Goal: Information Seeking & Learning: Learn about a topic

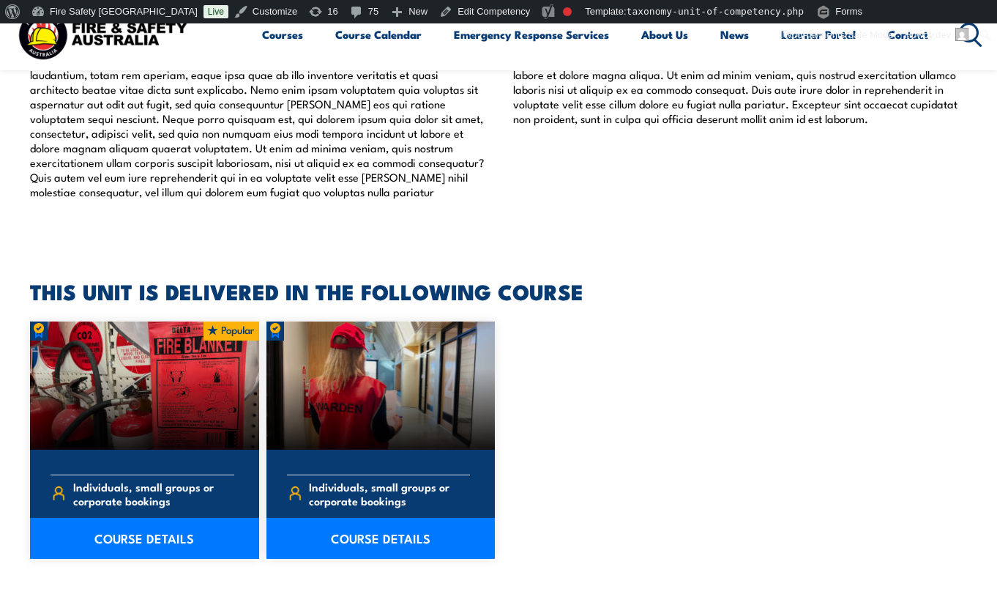
scroll to position [572, 0]
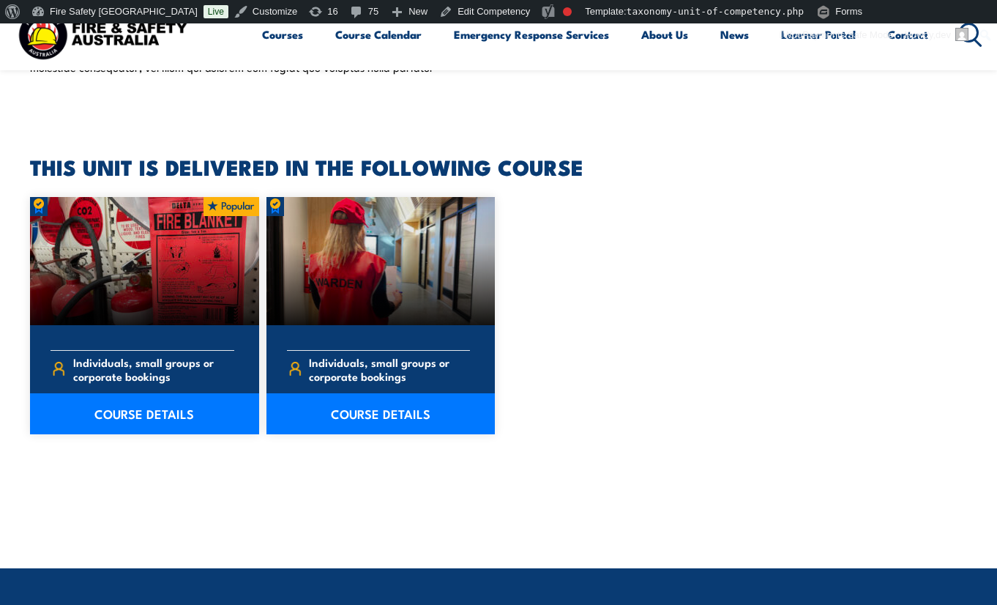
click at [517, 274] on div at bounding box center [498, 315] width 937 height 237
click at [815, 238] on div at bounding box center [498, 315] width 937 height 237
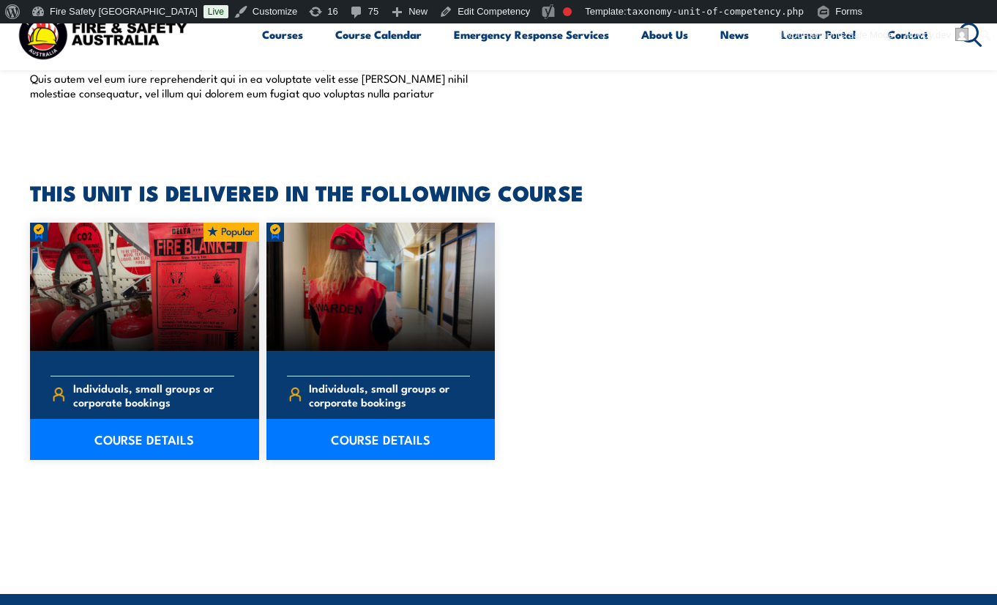
scroll to position [542, 0]
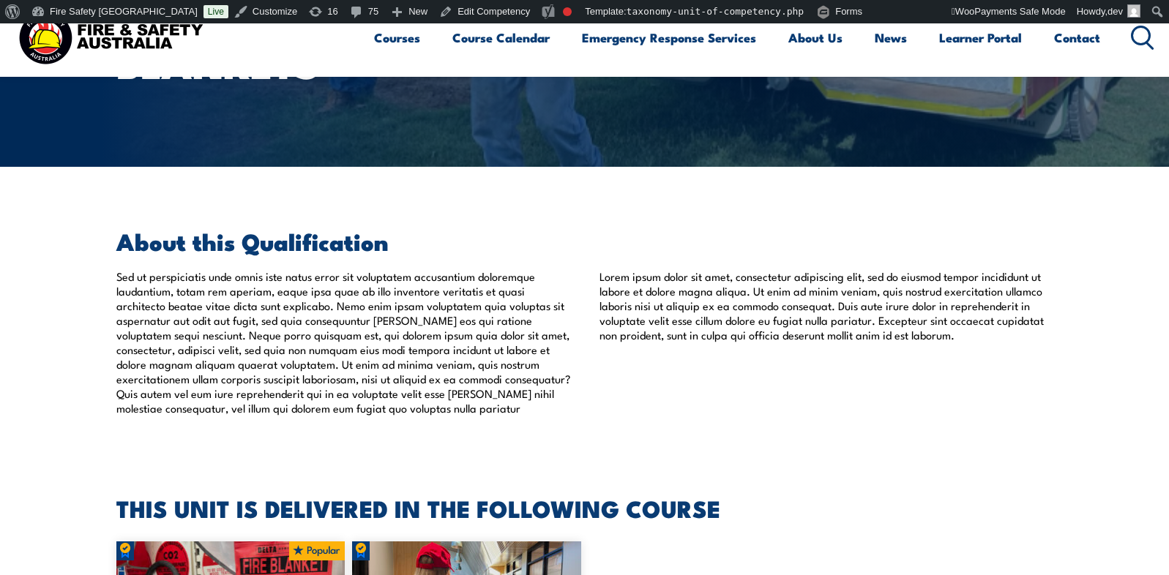
scroll to position [272, 0]
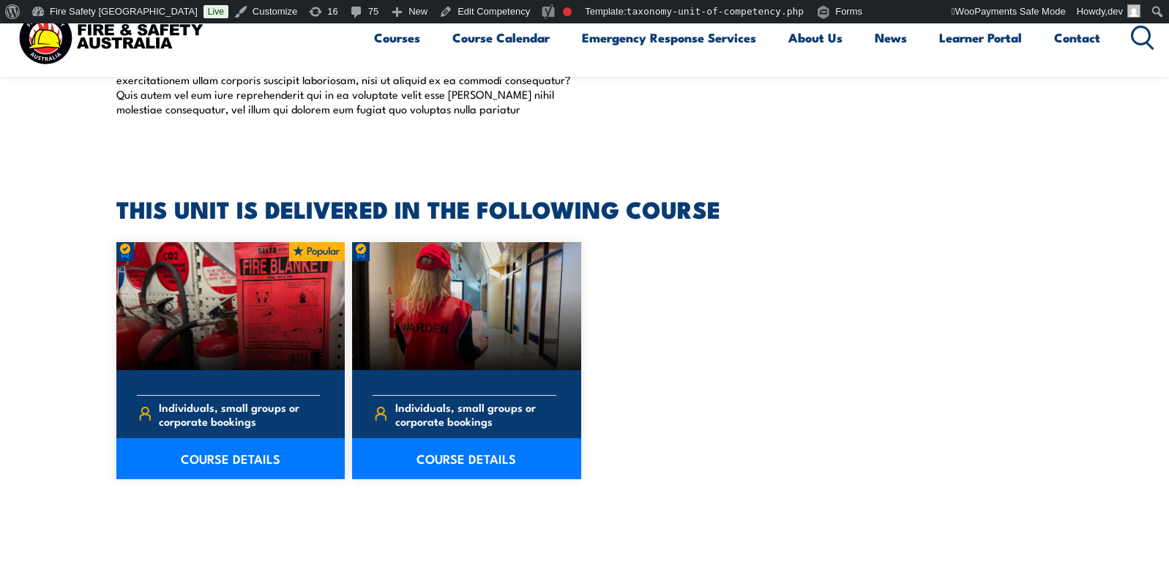
scroll to position [573, 0]
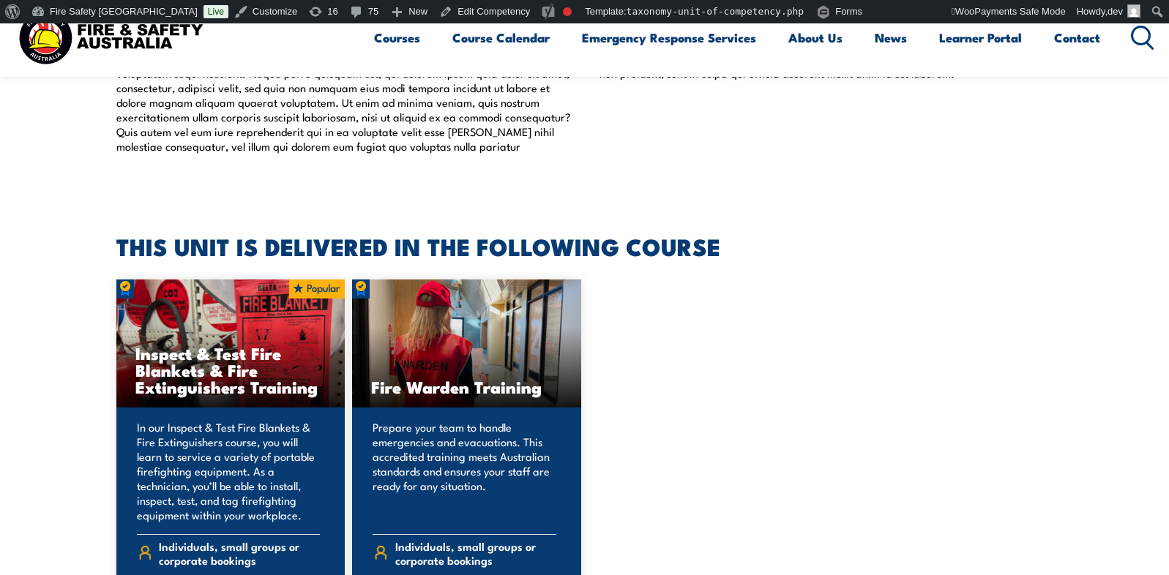
scroll to position [537, 0]
drag, startPoint x: 136, startPoint y: 248, endPoint x: 711, endPoint y: 250, distance: 574.5
click at [711, 252] on section "THIS UNIT IS DELIVERED IN THE FOLLOWING COURSE Inspect & Test Fire Blankets & F…" at bounding box center [584, 462] width 1169 height 452
click at [711, 250] on h2 "THIS UNIT IS DELIVERED IN THE FOLLOWING COURSE" at bounding box center [584, 246] width 937 height 20
drag, startPoint x: 117, startPoint y: 249, endPoint x: 187, endPoint y: 249, distance: 70.3
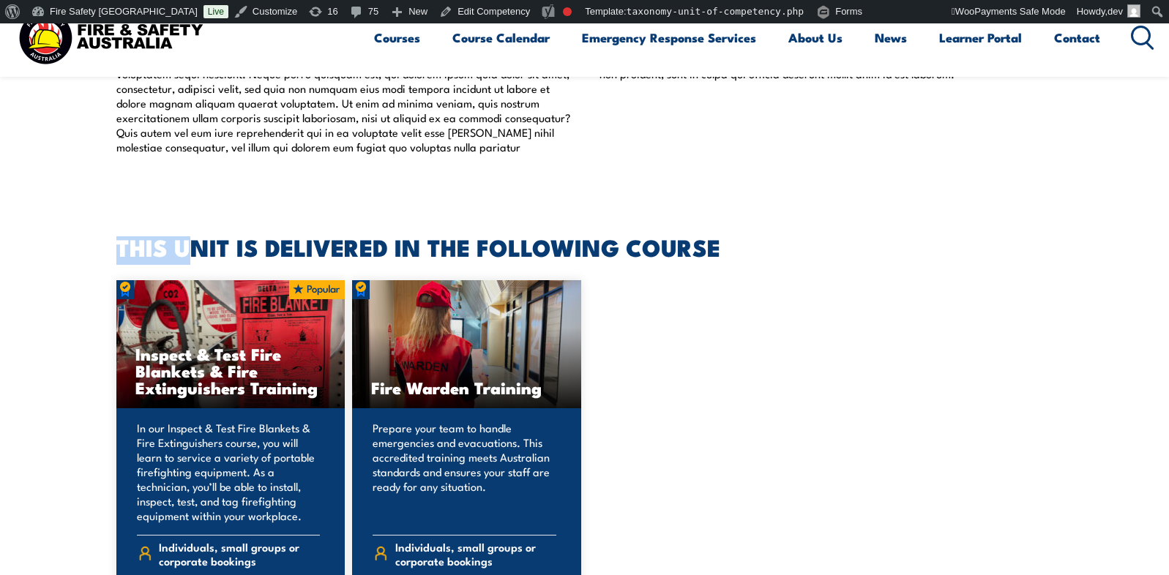
click at [187, 249] on h2 "THIS UNIT IS DELIVERED IN THE FOLLOWING COURSE" at bounding box center [584, 246] width 937 height 20
click at [97, 333] on section "THIS UNIT IS DELIVERED IN THE FOLLOWING COURSE Inspect & Test Fire Blankets & F…" at bounding box center [584, 462] width 1169 height 452
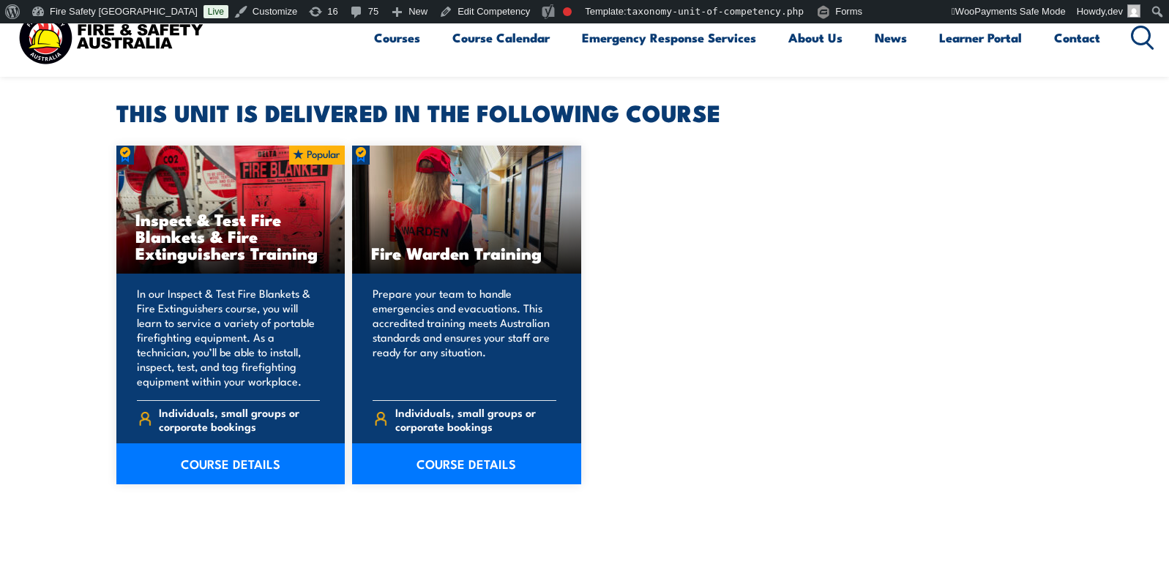
scroll to position [686, 0]
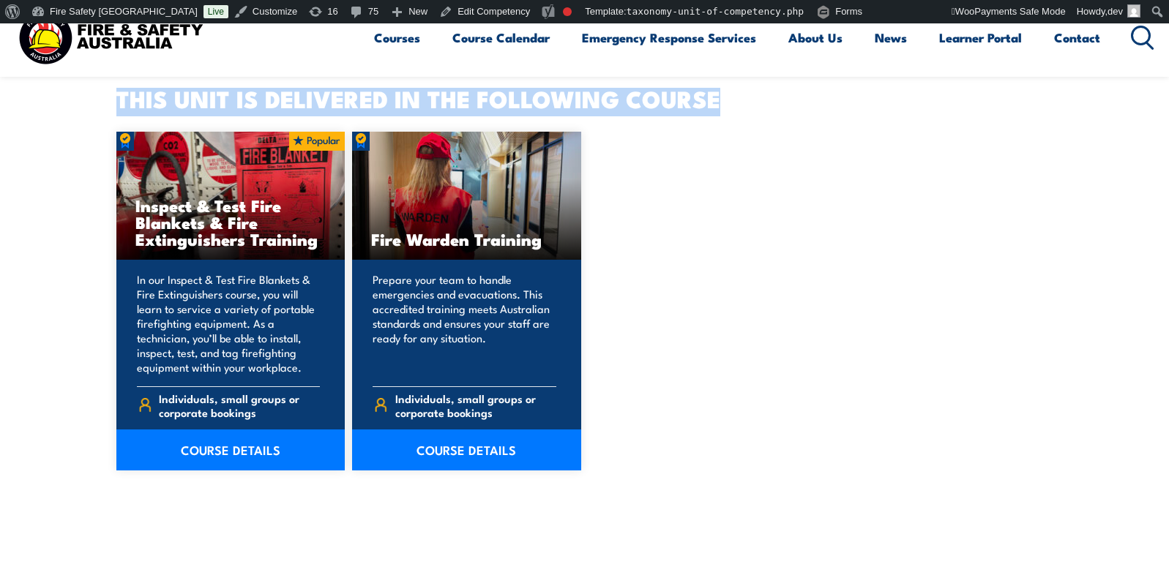
drag, startPoint x: 119, startPoint y: 97, endPoint x: 722, endPoint y: 89, distance: 603.1
click at [722, 89] on h2 "THIS UNIT IS DELIVERED IN THE FOLLOWING COURSE" at bounding box center [584, 98] width 937 height 20
copy h2 "THIS UNIT IS DELIVERED IN THE FOLLOWING COURSE"
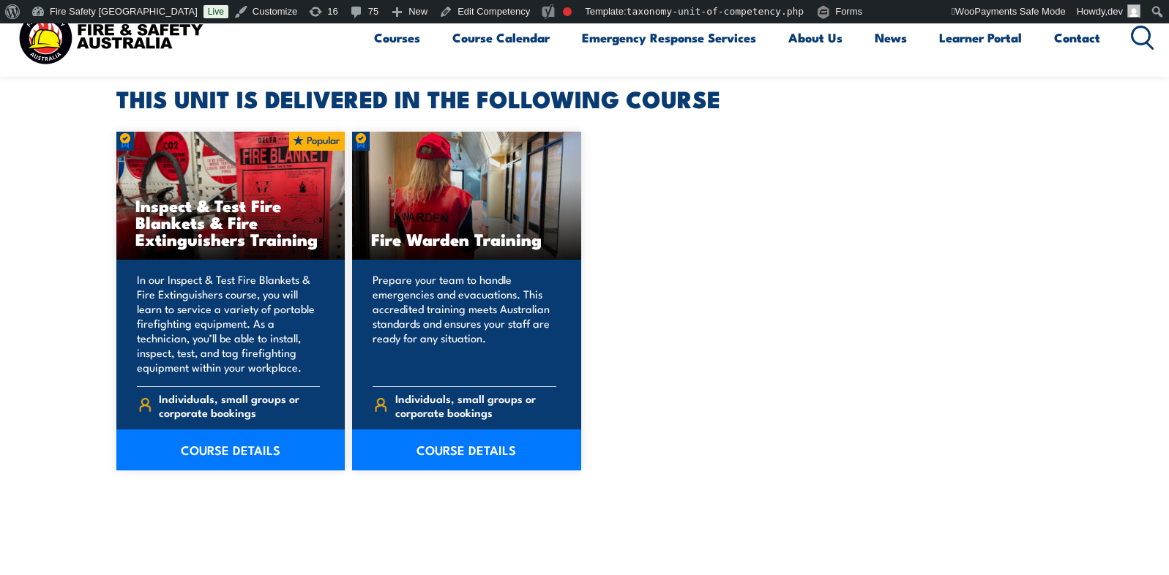
click at [630, 197] on div "Inspect & Test Fire Blankets & Fire Extinguishers Training COURSE DETAILS" at bounding box center [584, 301] width 937 height 339
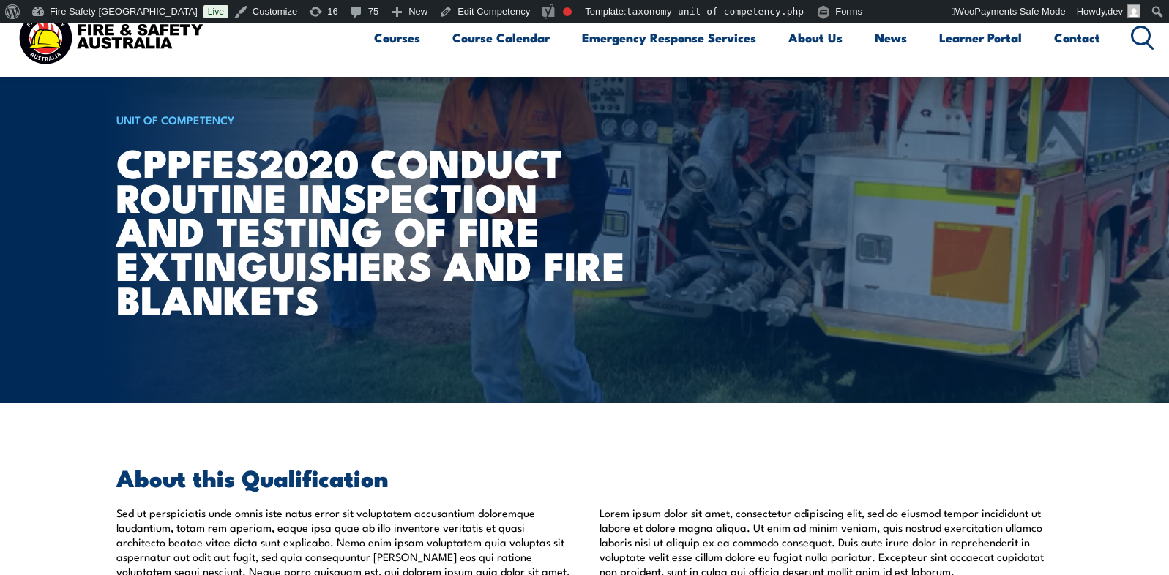
scroll to position [0, 0]
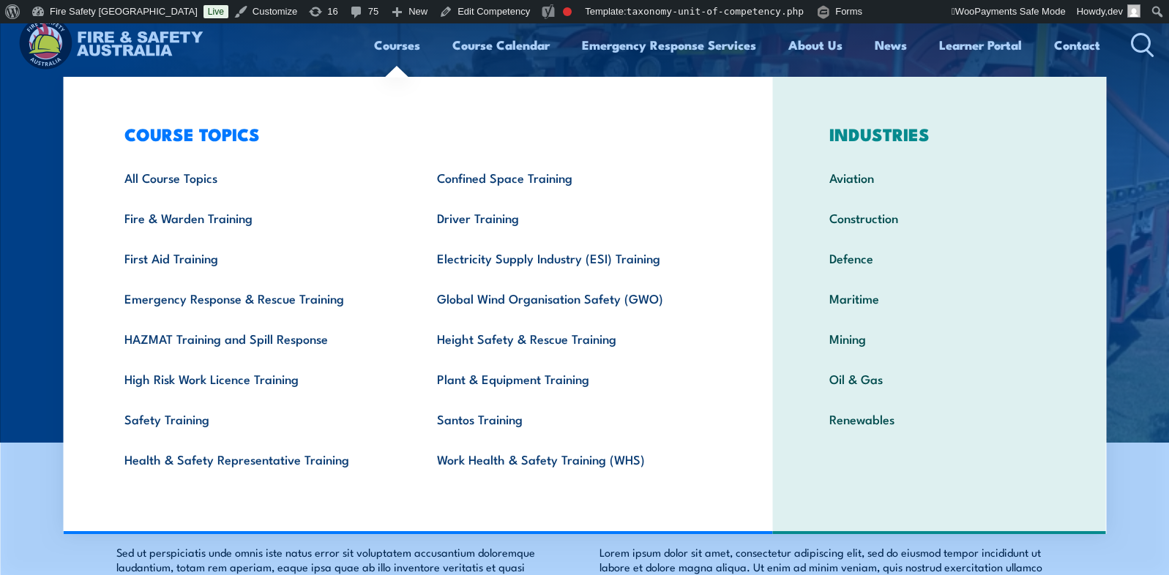
click at [48, 335] on img at bounding box center [584, 232] width 1169 height 419
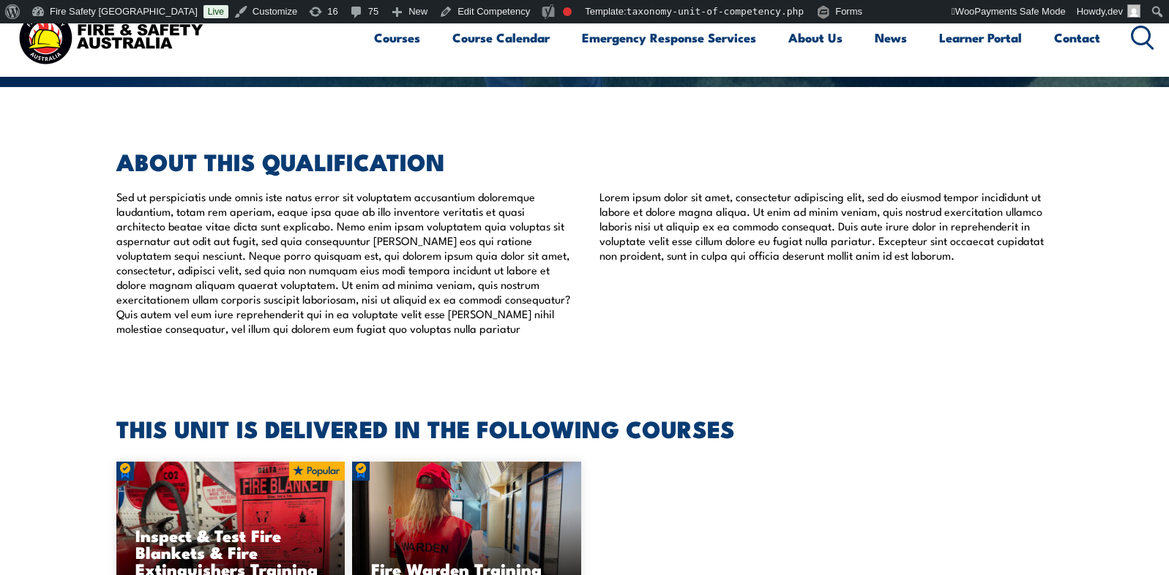
scroll to position [449, 0]
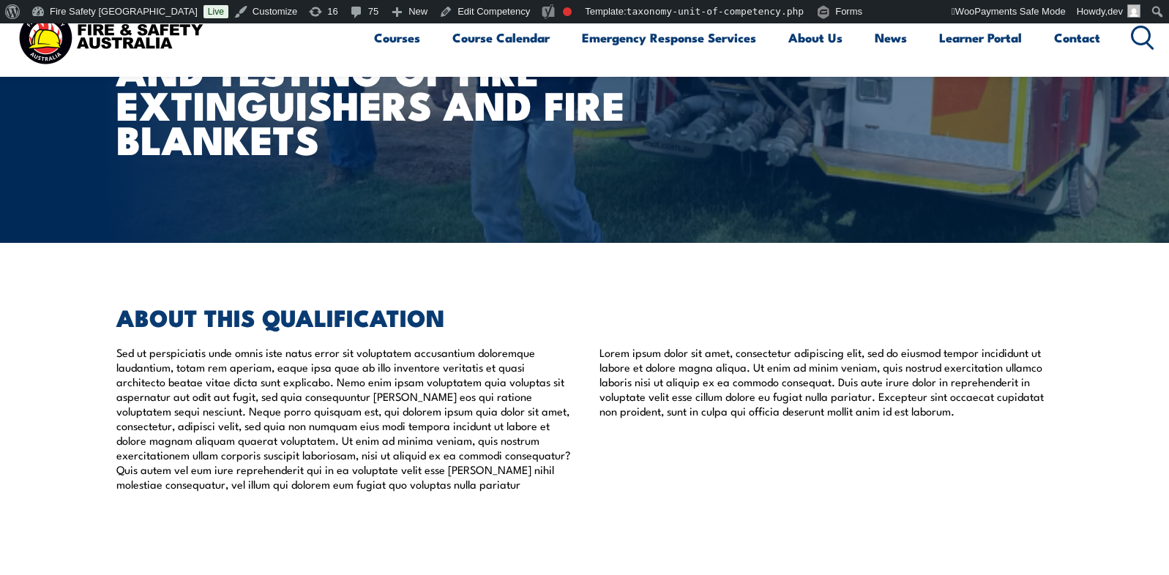
scroll to position [279, 0]
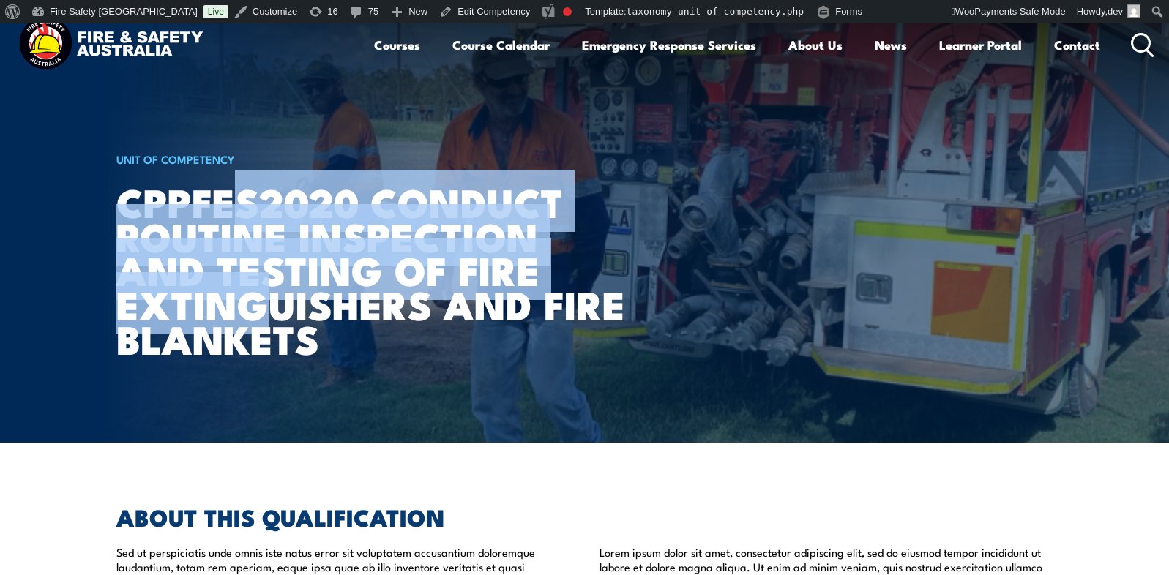
drag, startPoint x: 224, startPoint y: 216, endPoint x: 255, endPoint y: 314, distance: 103.0
click at [255, 314] on h1 "CPPFES2020 Conduct routine inspection and testing of fire extinguishers and fir…" at bounding box center [372, 269] width 512 height 171
click at [255, 311] on h1 "CPPFES2020 Conduct routine inspection and testing of fire extinguishers and fir…" at bounding box center [372, 269] width 512 height 171
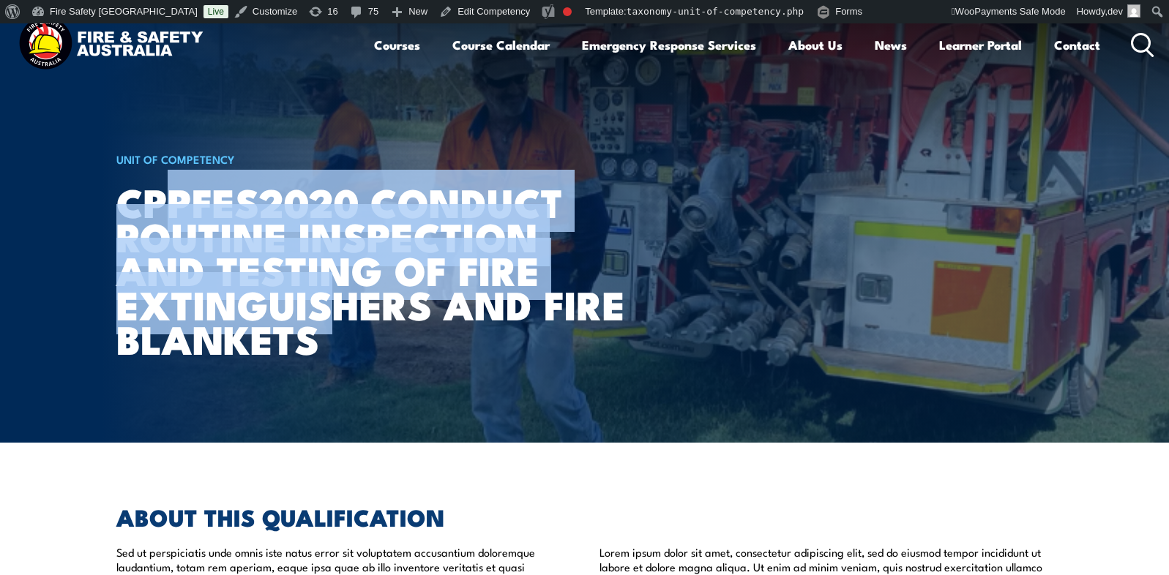
drag, startPoint x: 321, startPoint y: 332, endPoint x: 176, endPoint y: 225, distance: 179.6
click at [176, 225] on h1 "CPPFES2020 Conduct routine inspection and testing of fire extinguishers and fir…" at bounding box center [372, 269] width 512 height 171
click at [76, 258] on img at bounding box center [584, 232] width 1169 height 419
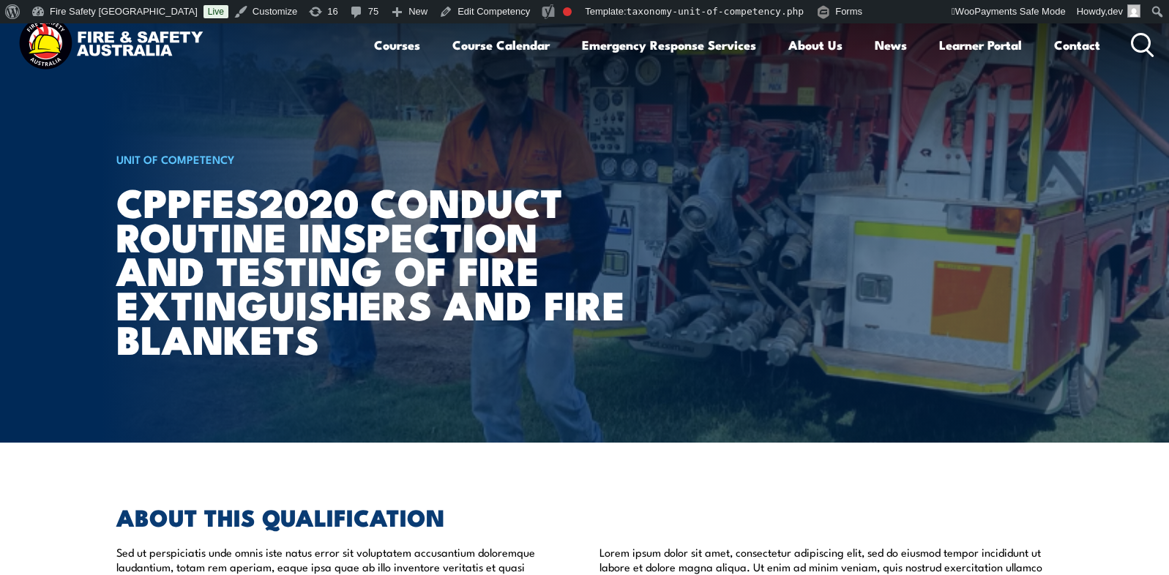
click at [159, 236] on h1 "CPPFES2020 Conduct routine inspection and testing of fire extinguishers and fir…" at bounding box center [372, 269] width 512 height 171
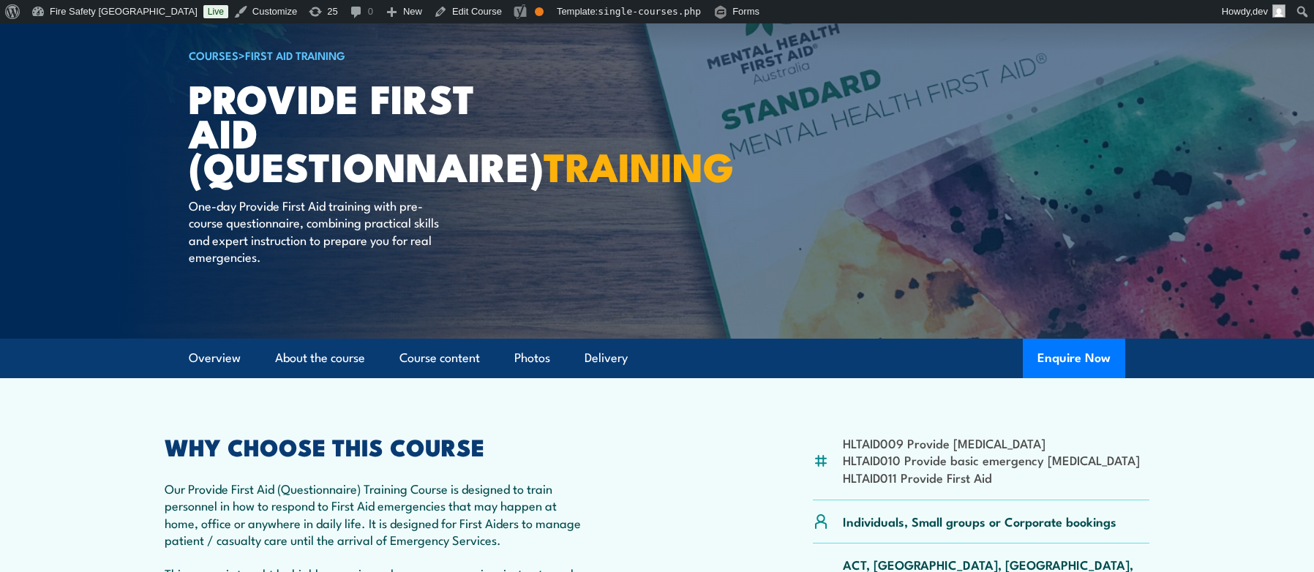
scroll to position [260, 0]
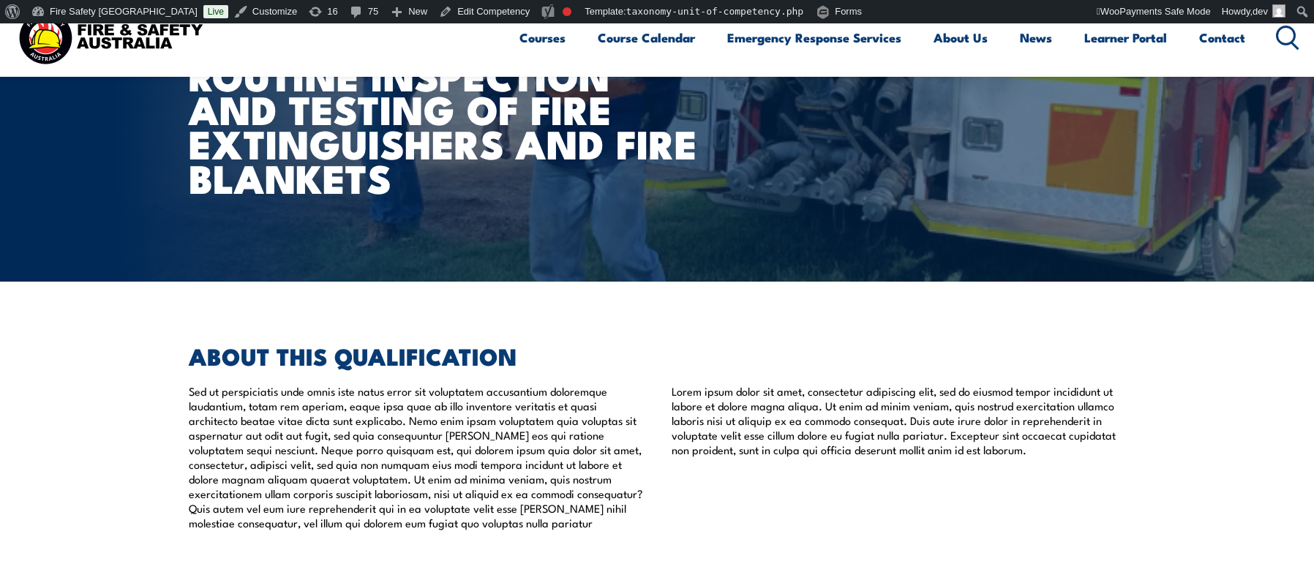
scroll to position [143, 0]
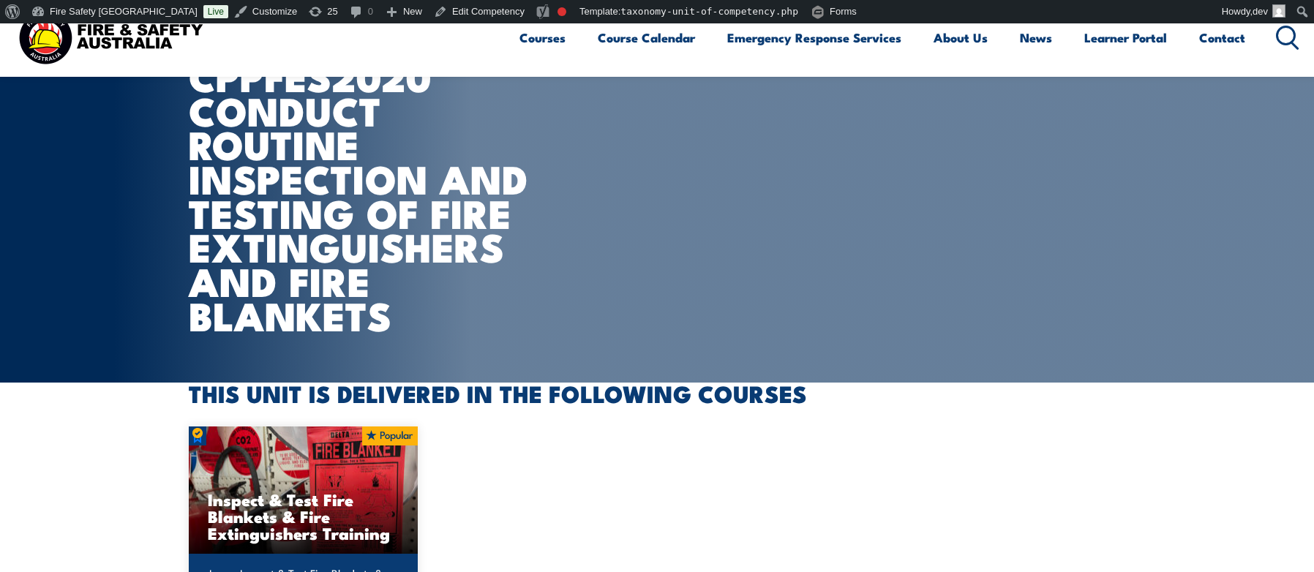
scroll to position [121, 0]
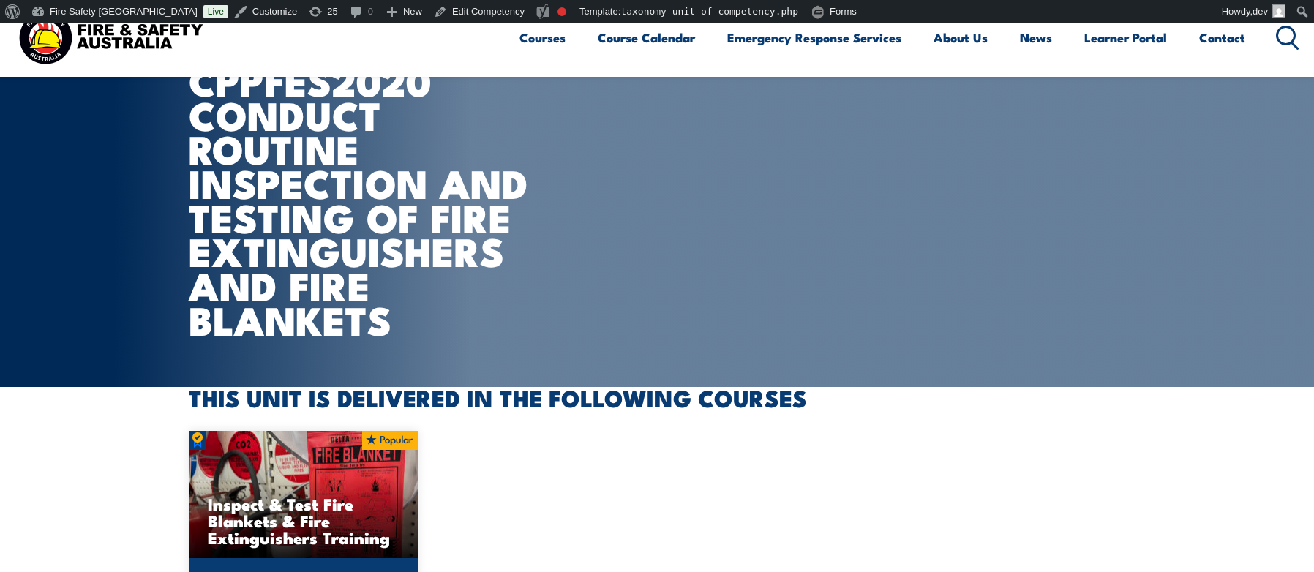
click at [29, 151] on section "UNIT OF COMPETENCY CPPFES2020 Conduct routine inspection and testing of fire ex…" at bounding box center [657, 144] width 1314 height 485
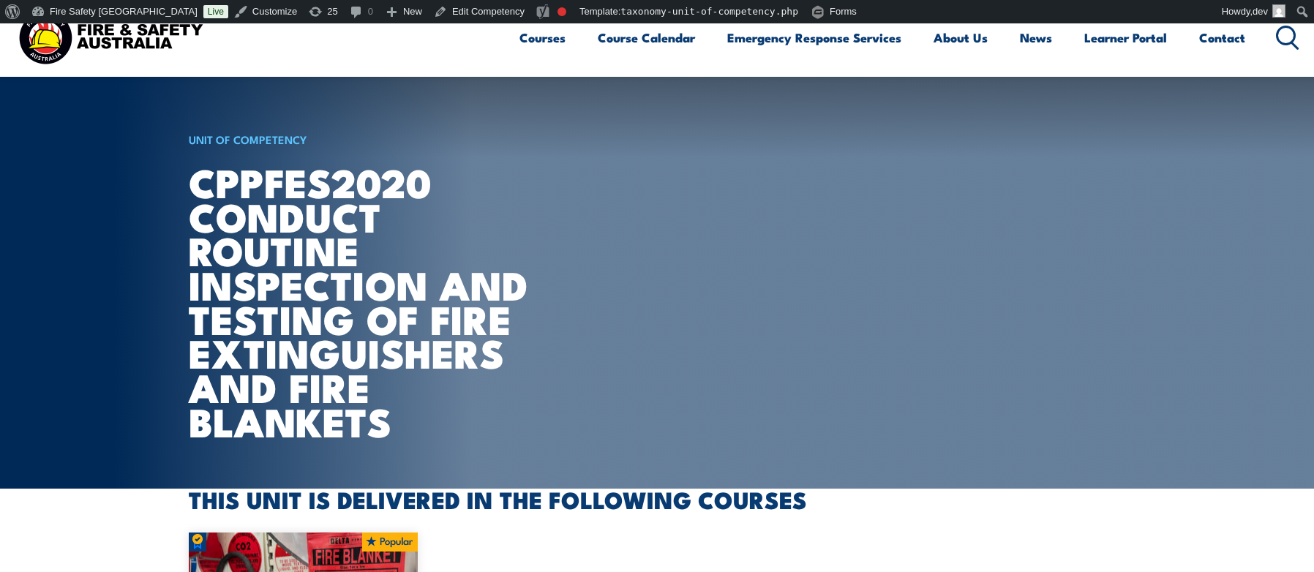
scroll to position [0, 0]
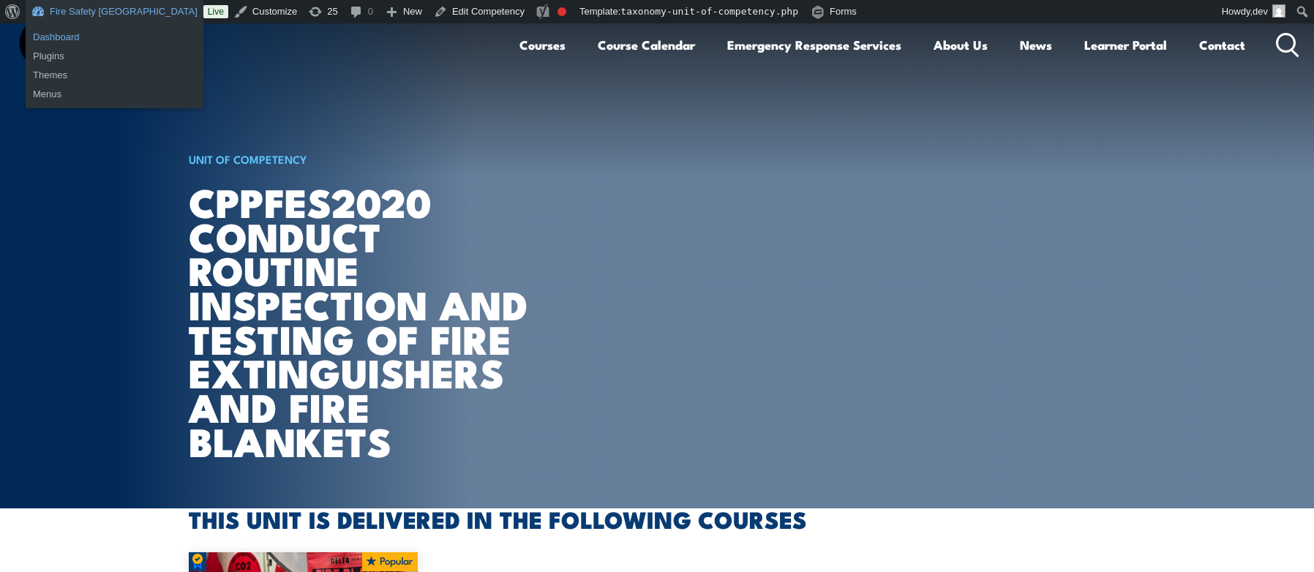
click at [70, 40] on link "Dashboard" at bounding box center [115, 37] width 178 height 19
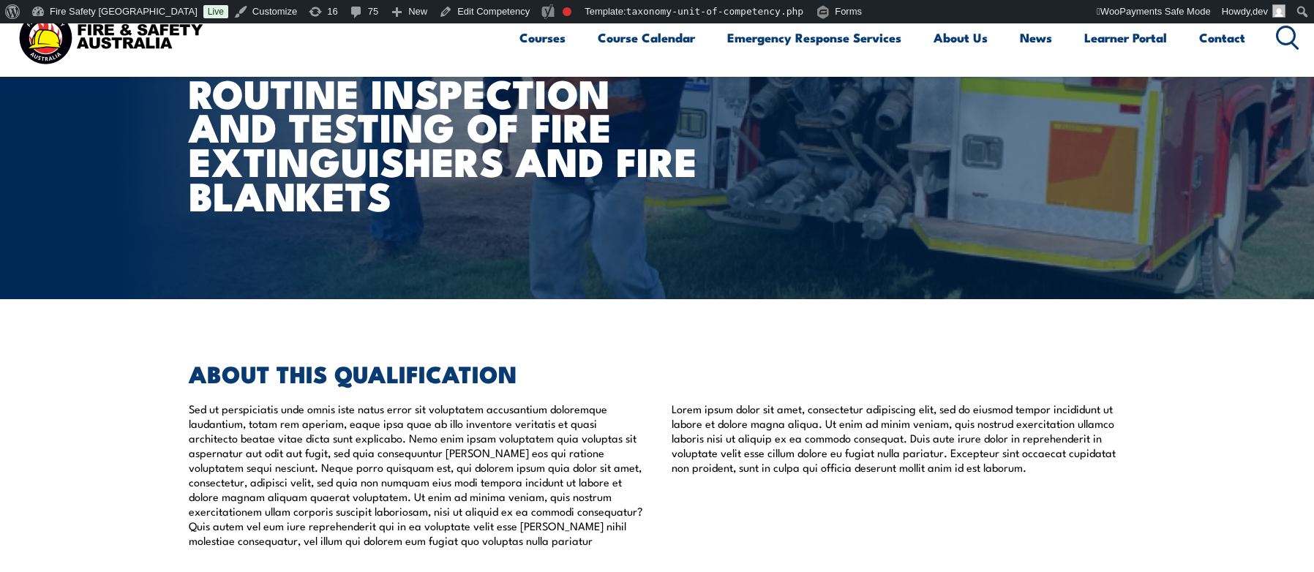
click at [130, 222] on img at bounding box center [657, 89] width 1314 height 419
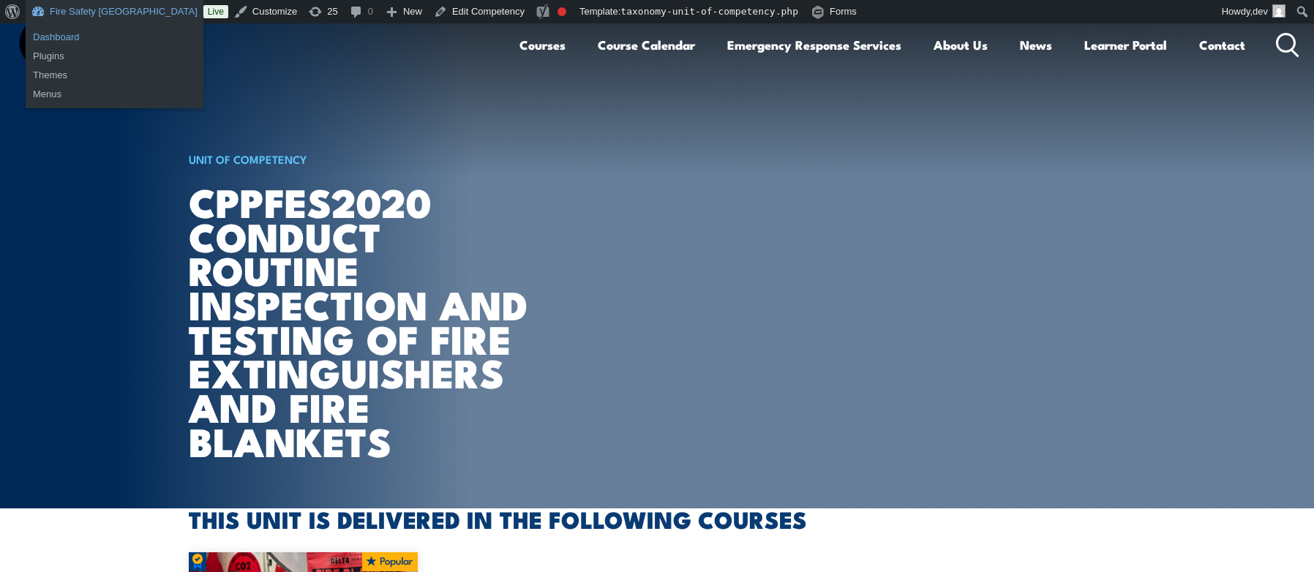
click at [72, 39] on link "Dashboard" at bounding box center [115, 37] width 178 height 19
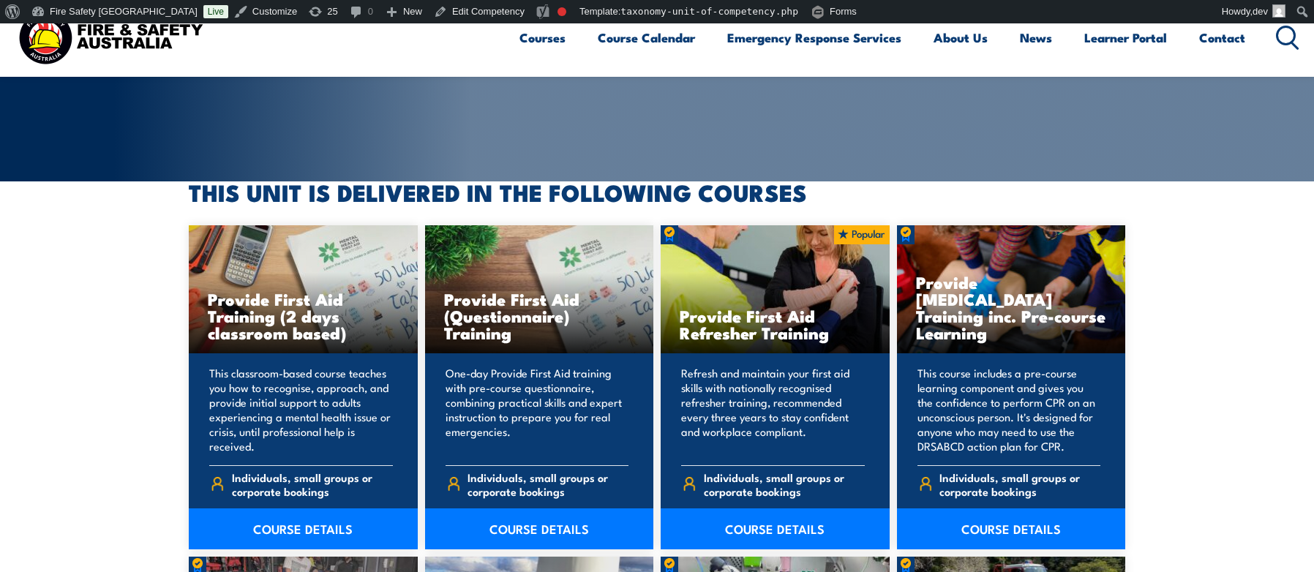
scroll to position [287, 0]
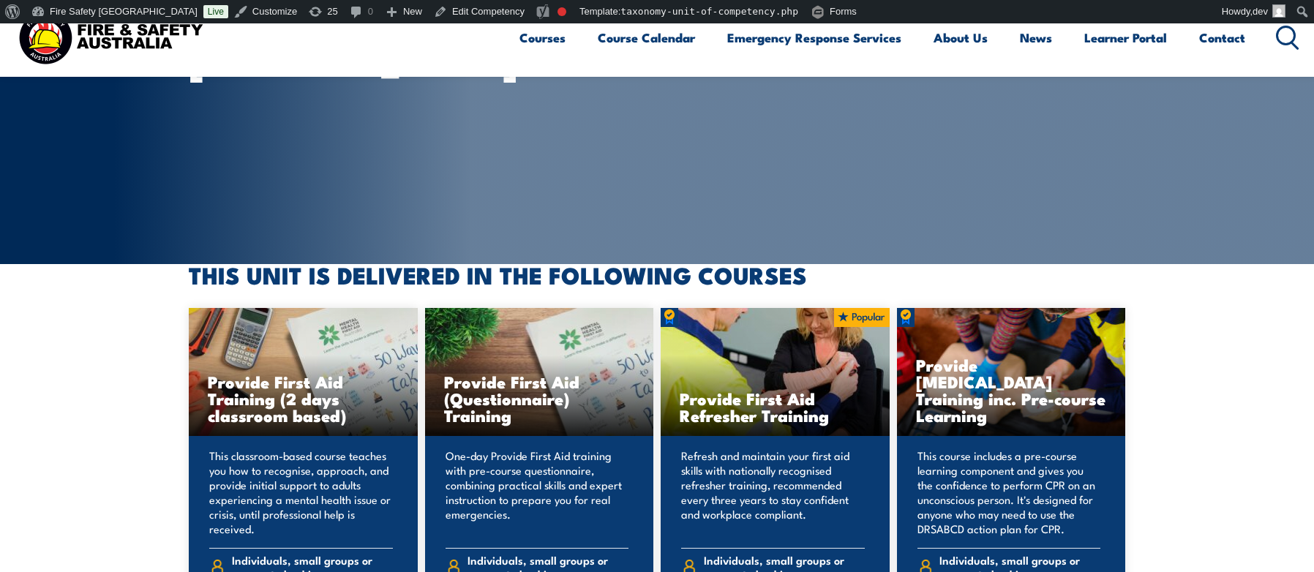
scroll to position [0, 0]
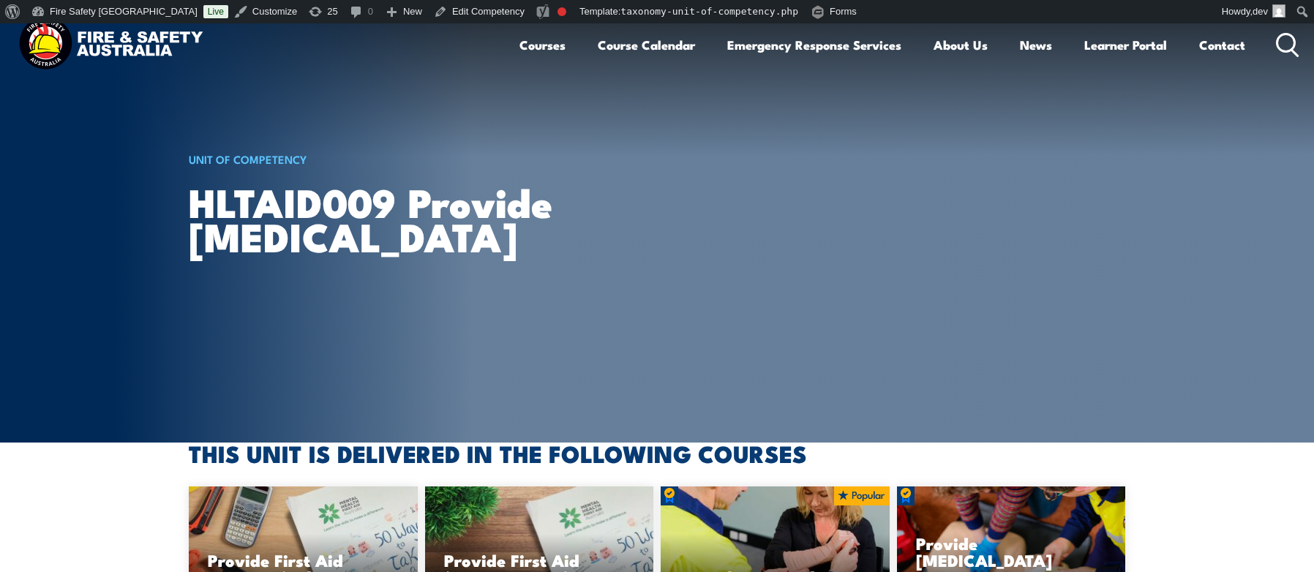
click at [160, 42] on img at bounding box center [111, 44] width 192 height 63
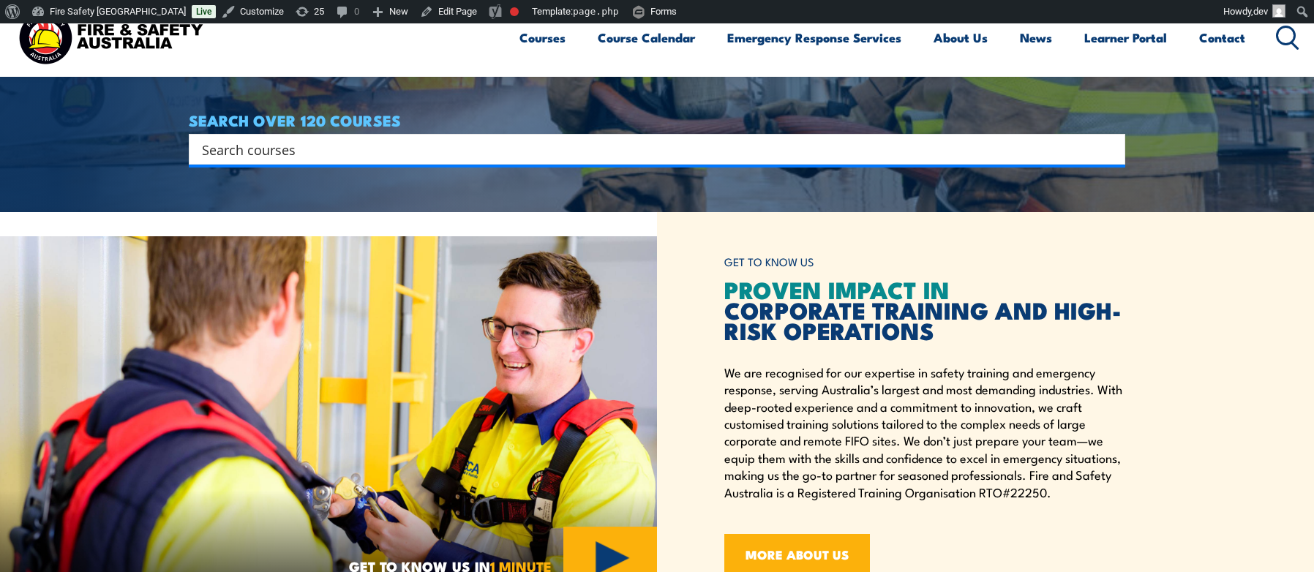
scroll to position [322, 0]
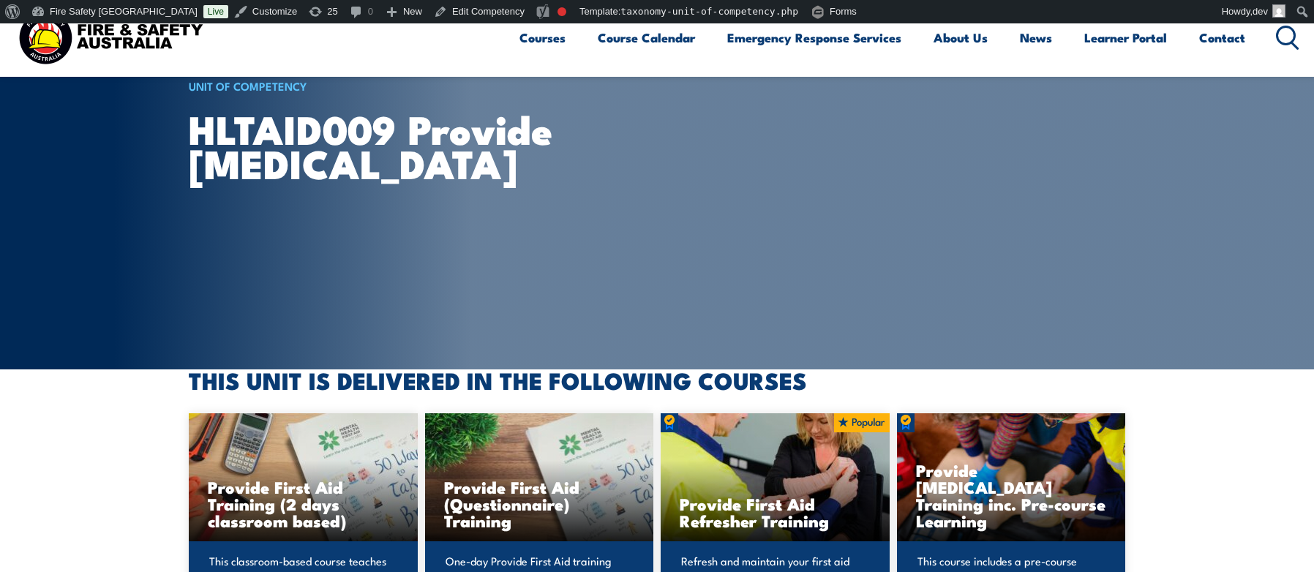
scroll to position [10, 0]
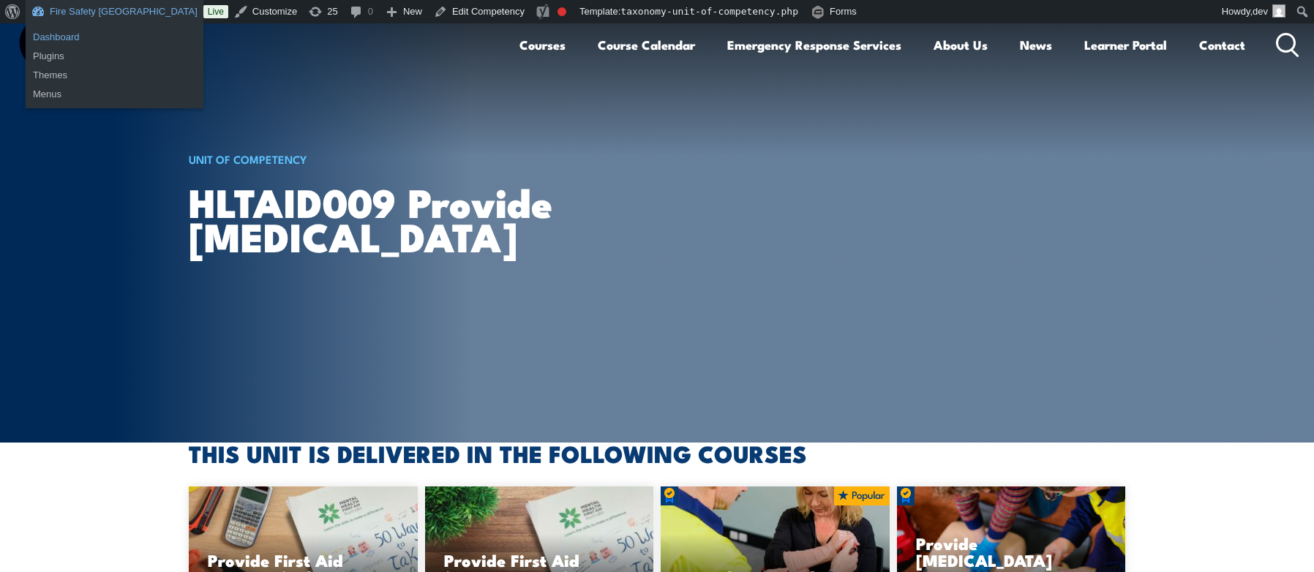
click at [78, 36] on link "Dashboard" at bounding box center [115, 37] width 178 height 19
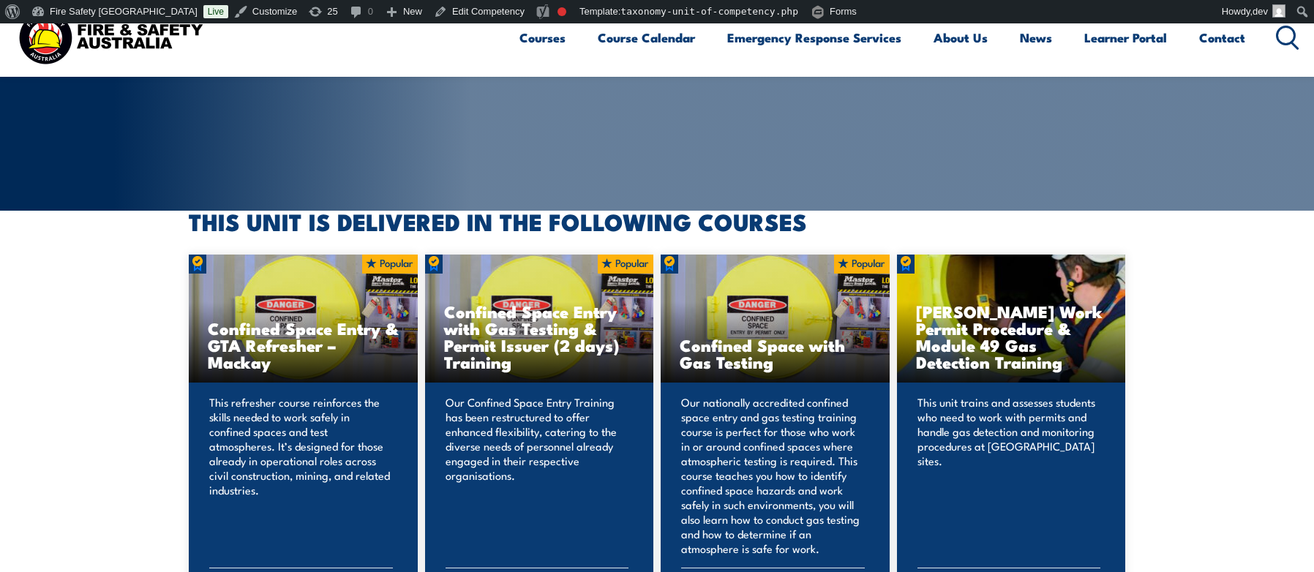
scroll to position [191, 0]
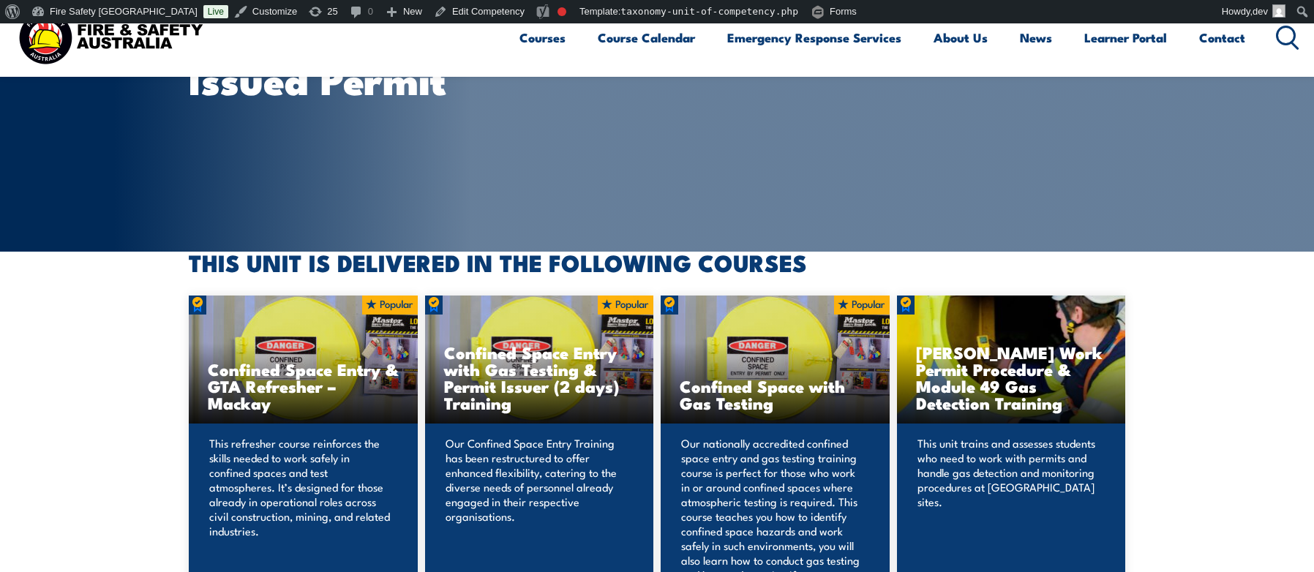
click at [558, 135] on div "UNIT OF COMPETENCY MSMPER200 Work in accordance with an issued permit" at bounding box center [445, 41] width 512 height 419
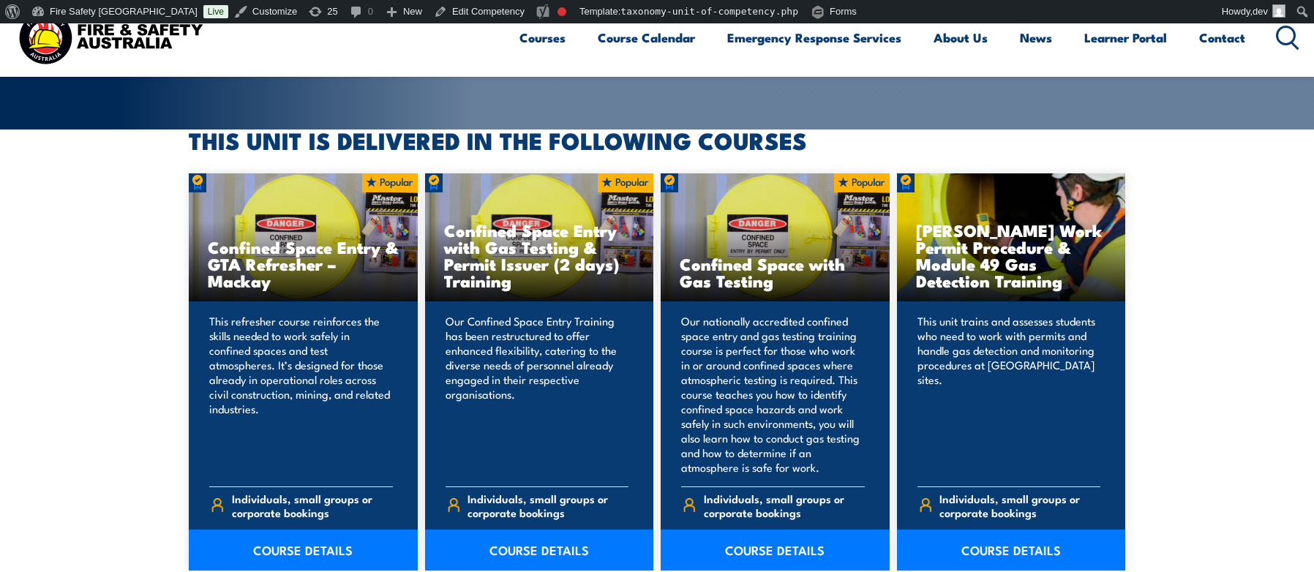
scroll to position [324, 0]
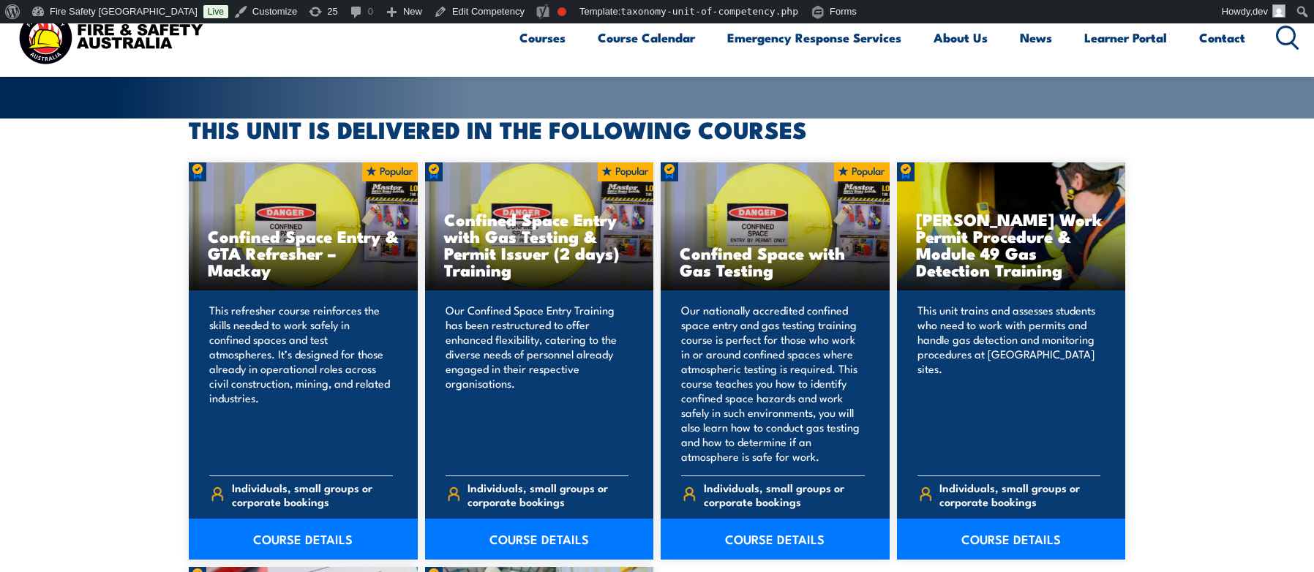
click at [72, 174] on section "THIS UNIT IS DELIVERED IN THE FOLLOWING COURSES Confined Space Entry & GTA Refr…" at bounding box center [657, 547] width 1314 height 857
click at [61, 312] on section "THIS UNIT IS DELIVERED IN THE FOLLOWING COURSES Confined Space Entry & GTA Refr…" at bounding box center [657, 547] width 1314 height 857
